Goal: Information Seeking & Learning: Learn about a topic

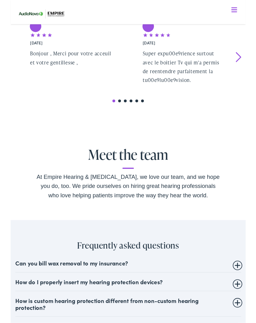
scroll to position [1322, 0]
click at [84, 200] on div "At Empire Hearing & [MEDICAL_DATA], we love our team, and we hope you do, too. …" at bounding box center [128, 203] width 200 height 30
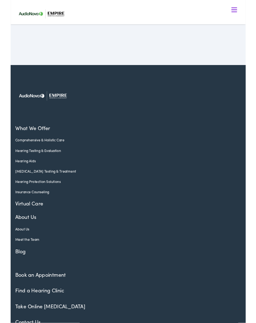
scroll to position [1744, 0]
click at [13, 173] on link "Hearing Aids" at bounding box center [123, 175] width 237 height 6
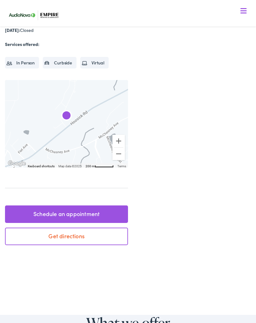
scroll to position [0, 0]
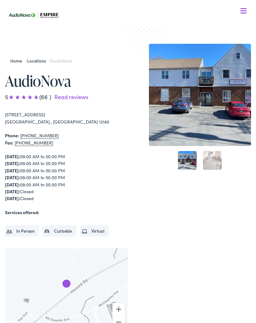
click at [248, 7] on nav "What We Offer Comprehensive & Holistic Care Hearing Testing & Evaluation Hearin…" at bounding box center [128, 54] width 246 height 108
click at [244, 7] on button "Menu Close" at bounding box center [236, 10] width 21 height 7
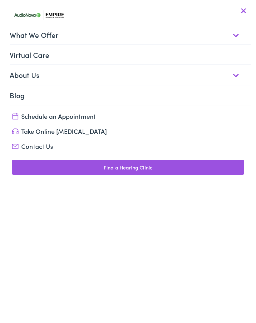
click at [246, 8] on button "Menu Close" at bounding box center [237, 10] width 20 height 7
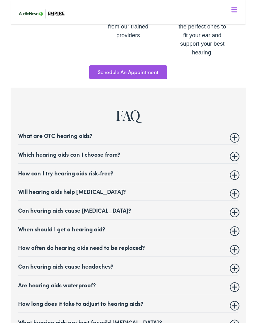
scroll to position [2500, 0]
click at [52, 164] on summary "Which hearing aids can I choose from?" at bounding box center [128, 167] width 240 height 7
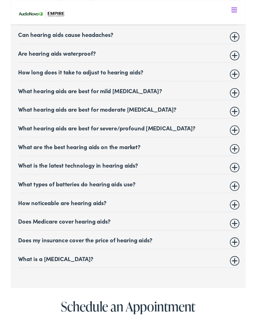
scroll to position [2812, 0]
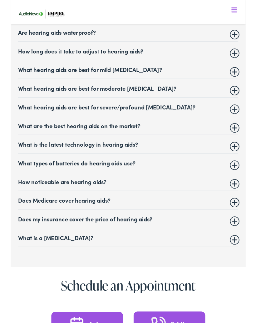
click at [32, 214] on summary "Does Medicare cover hearing aids?" at bounding box center [128, 217] width 240 height 7
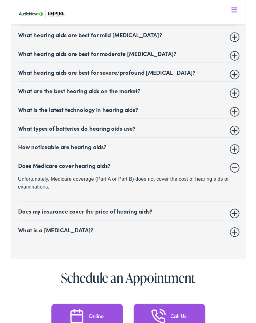
click at [33, 226] on summary "Does my insurance cover the price of hearing aids?" at bounding box center [128, 229] width 240 height 7
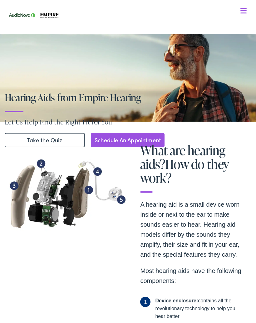
scroll to position [0, 0]
